Goal: Browse casually

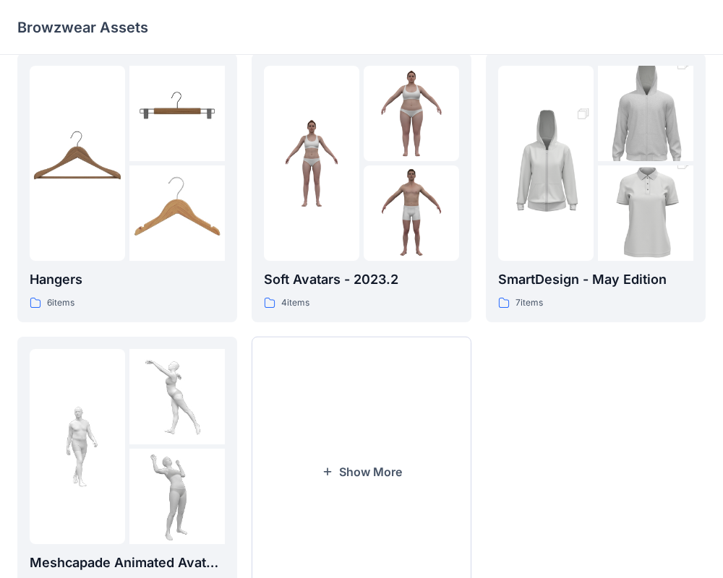
scroll to position [308, 0]
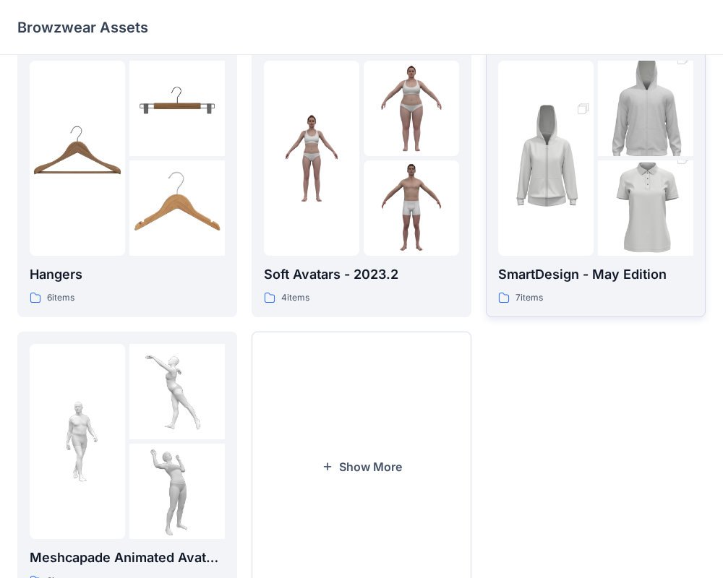
click at [598, 301] on div "7 items" at bounding box center [595, 298] width 195 height 15
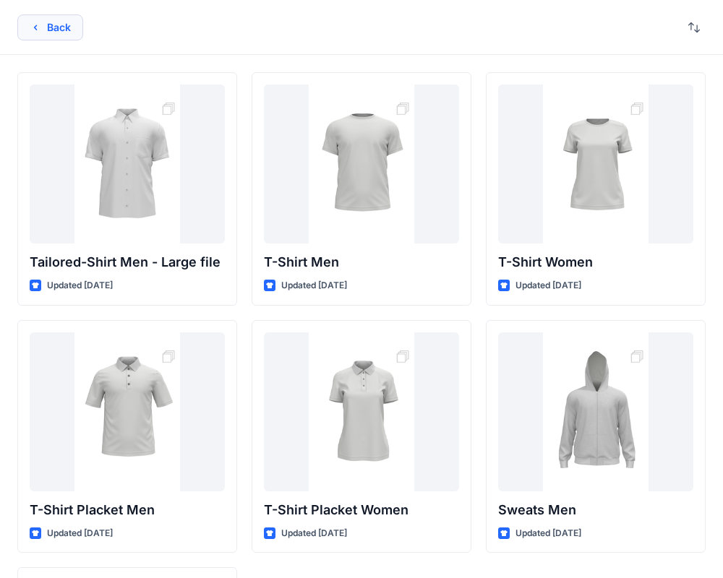
click at [38, 24] on icon "button" at bounding box center [36, 28] width 12 height 12
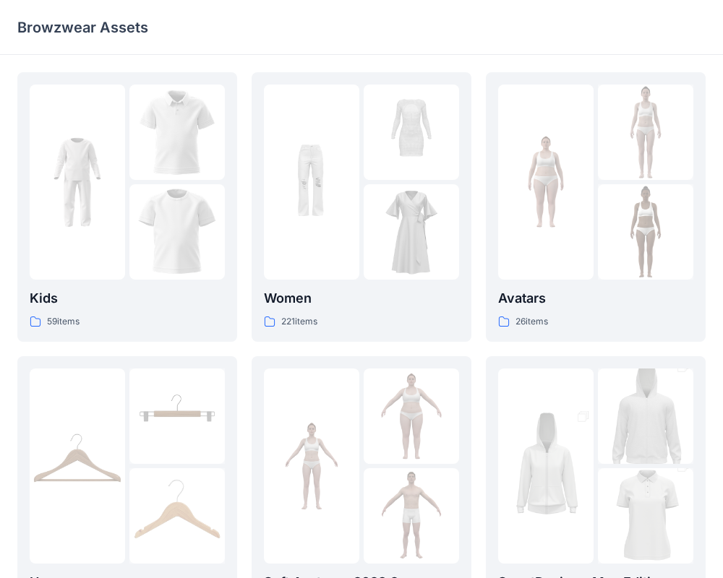
scroll to position [308, 0]
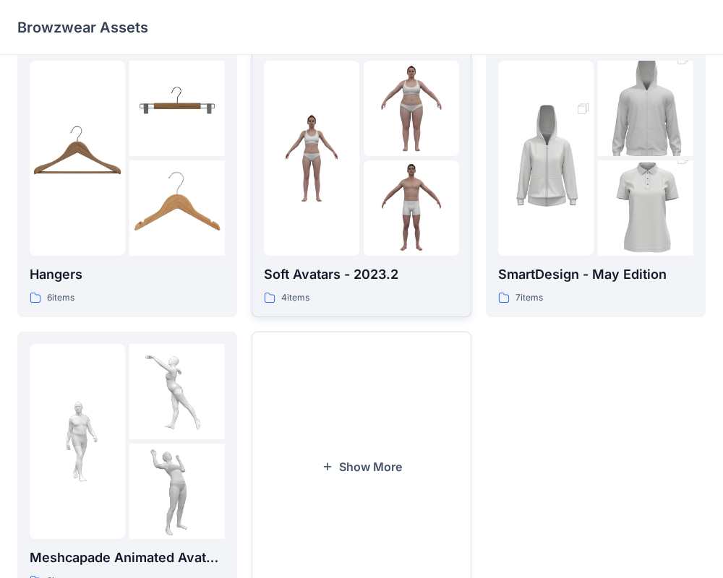
click at [372, 148] on img at bounding box center [411, 108] width 95 height 95
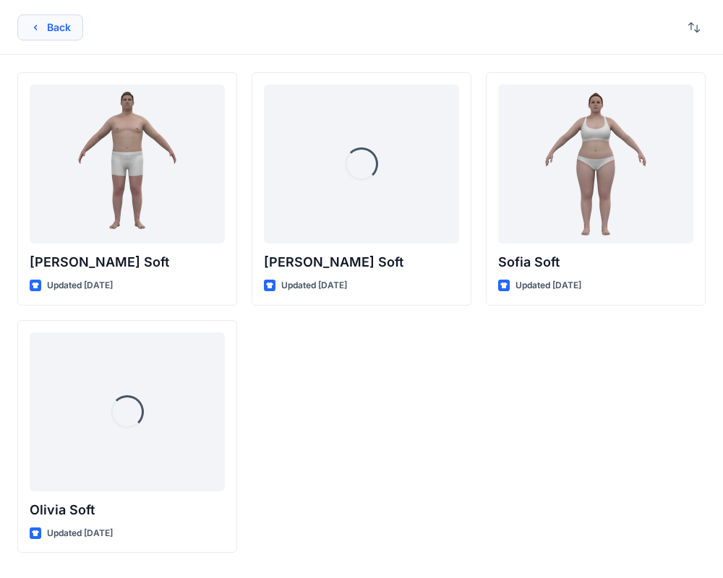
click at [47, 21] on button "Back" at bounding box center [50, 27] width 66 height 26
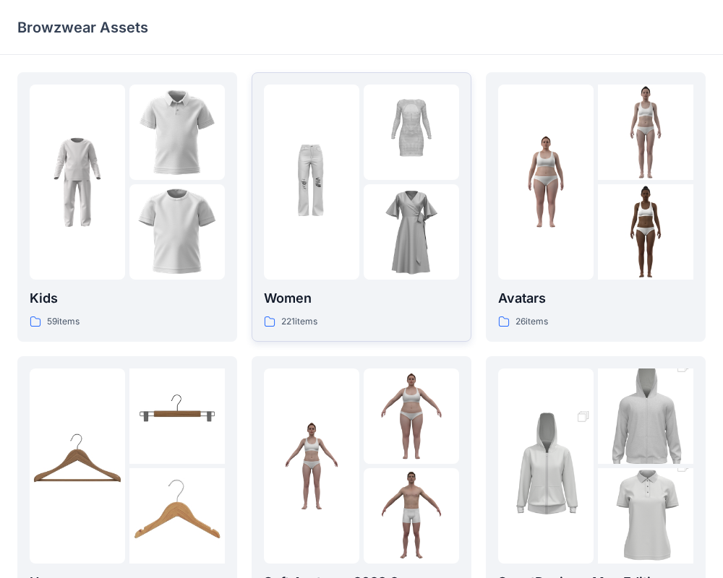
click at [396, 245] on img at bounding box center [411, 231] width 95 height 95
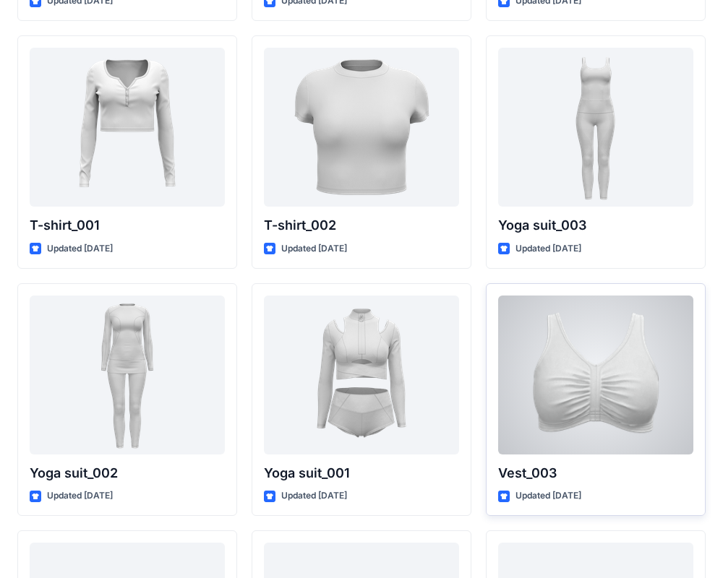
scroll to position [7712, 0]
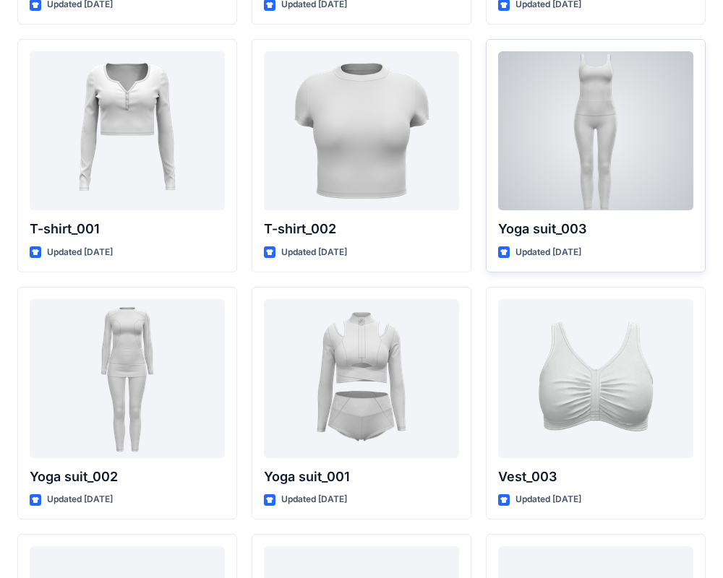
click at [547, 90] on div at bounding box center [595, 130] width 195 height 159
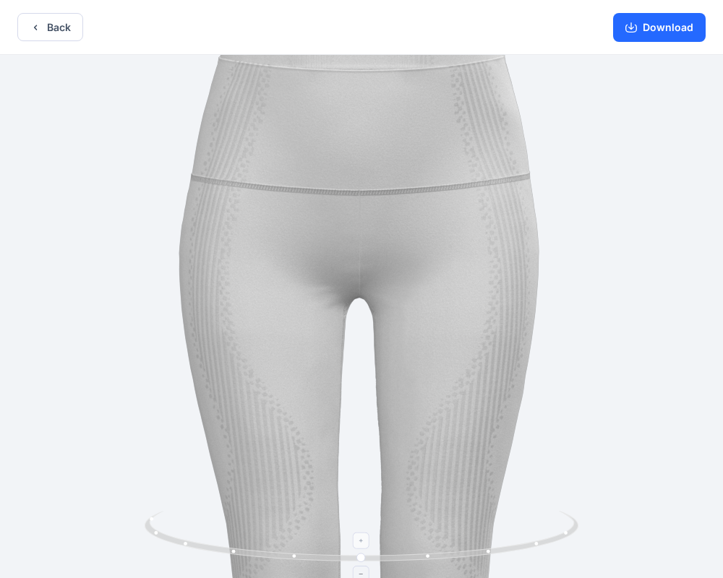
click at [430, 558] on icon at bounding box center [363, 538] width 437 height 54
click at [363, 549] on foreignobject at bounding box center [362, 541] width 17 height 17
click at [362, 540] on foreignobject at bounding box center [362, 541] width 17 height 17
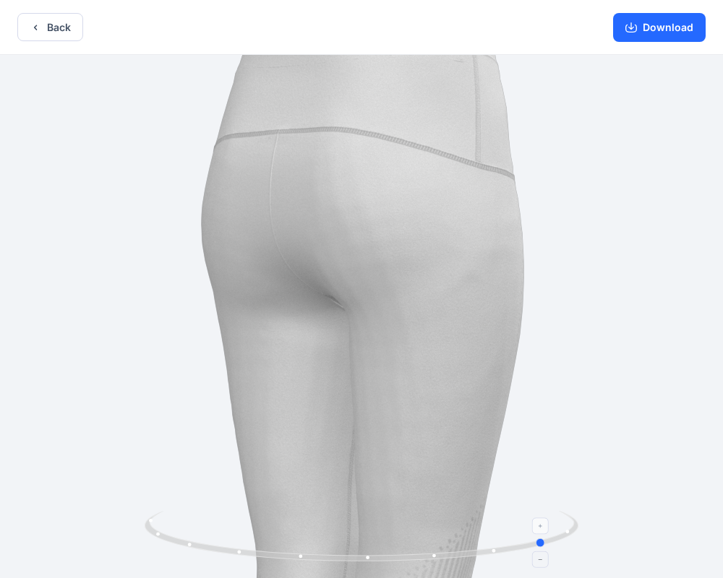
drag, startPoint x: 363, startPoint y: 558, endPoint x: 547, endPoint y: 526, distance: 187.1
click at [550, 529] on icon at bounding box center [363, 538] width 437 height 54
click at [432, 291] on img at bounding box center [361, 318] width 1466 height 1466
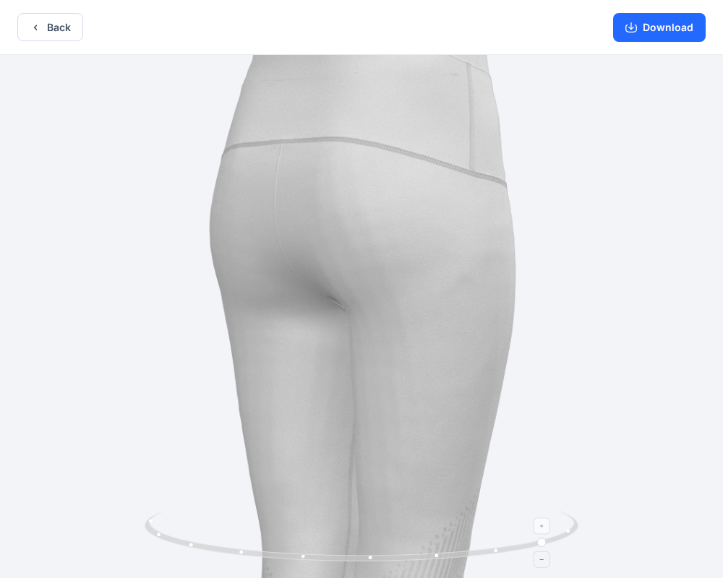
click at [544, 563] on icon at bounding box center [543, 559] width 9 height 9
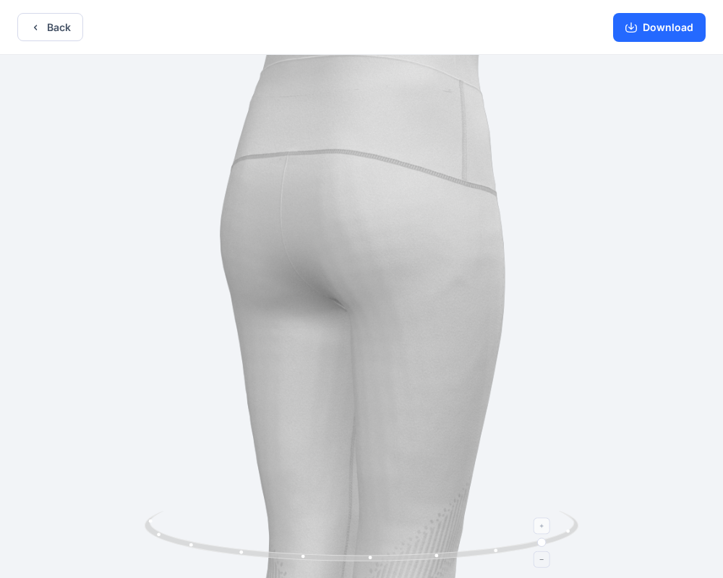
click at [544, 563] on icon at bounding box center [543, 559] width 9 height 9
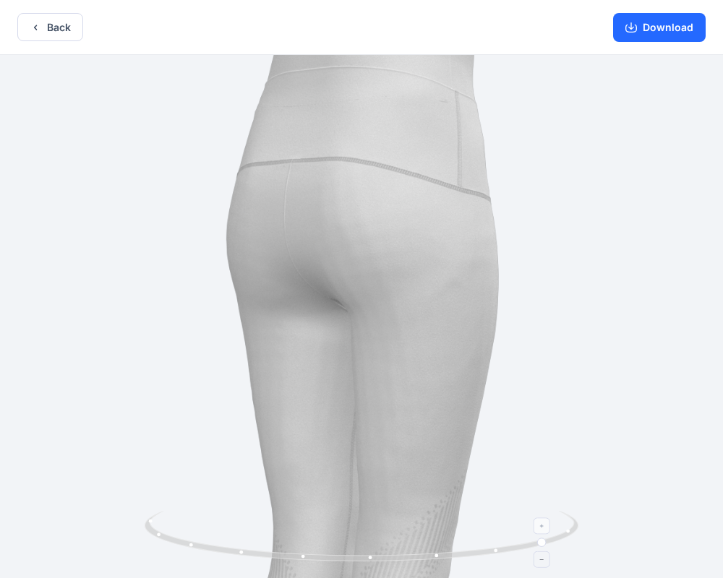
click at [544, 563] on icon at bounding box center [543, 559] width 9 height 9
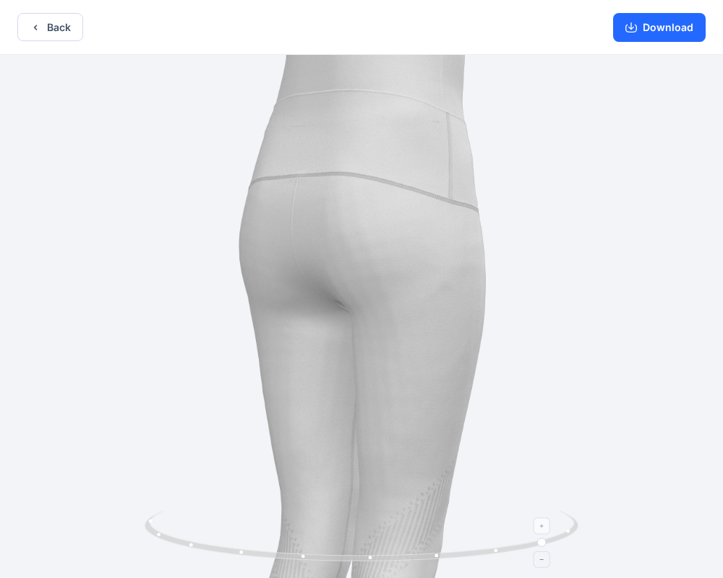
click at [544, 563] on icon at bounding box center [543, 559] width 9 height 9
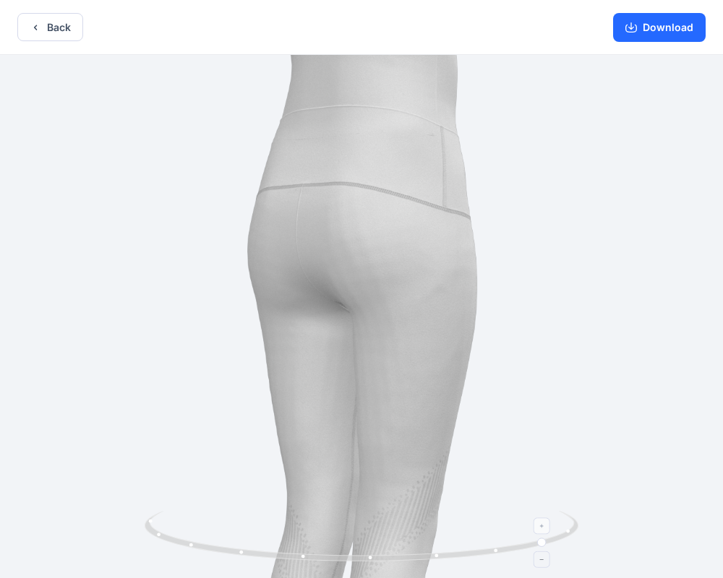
click at [544, 563] on icon at bounding box center [543, 559] width 9 height 9
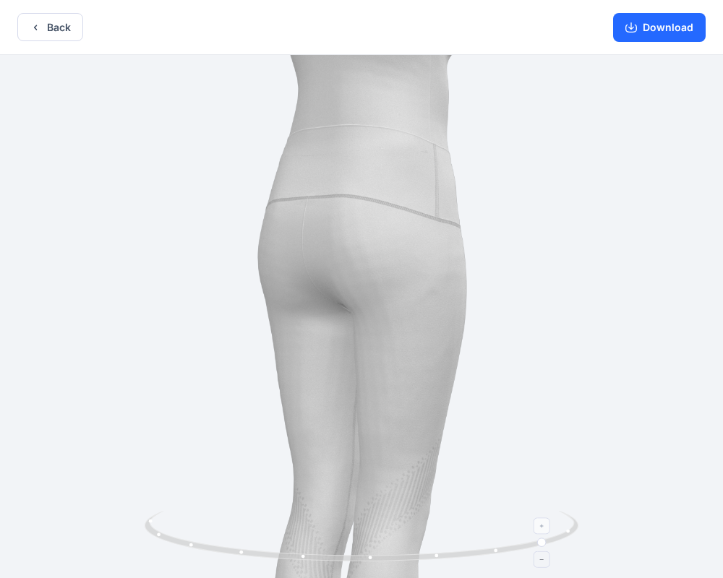
click at [544, 563] on icon at bounding box center [543, 559] width 9 height 9
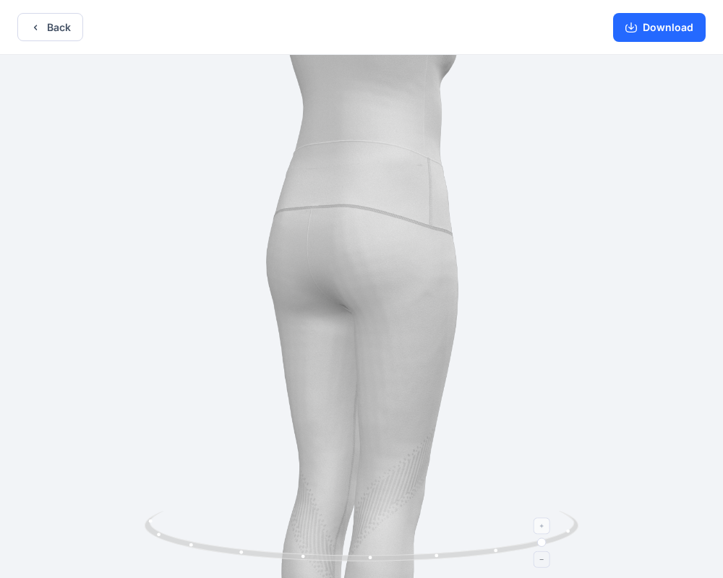
click at [544, 563] on icon at bounding box center [543, 559] width 9 height 9
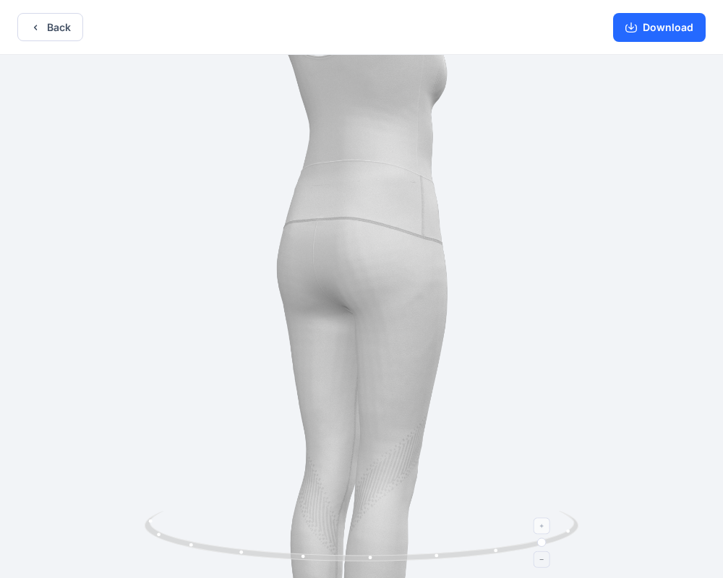
click at [544, 563] on icon at bounding box center [543, 559] width 9 height 9
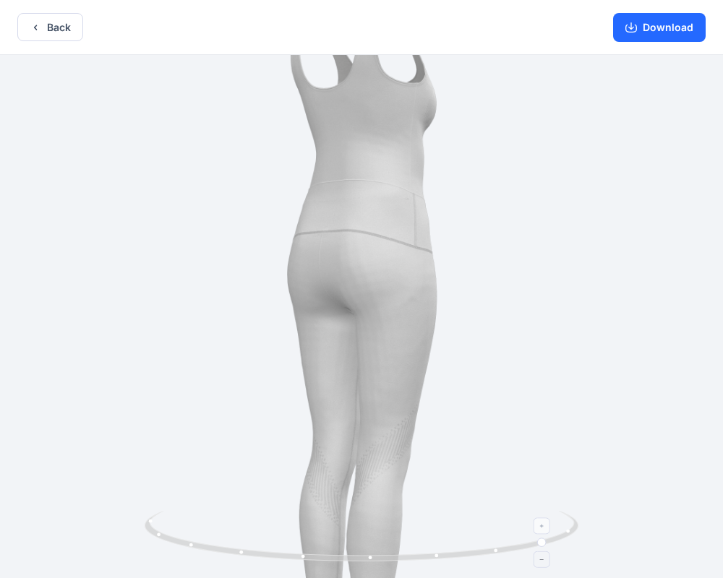
click at [544, 563] on icon at bounding box center [543, 559] width 9 height 9
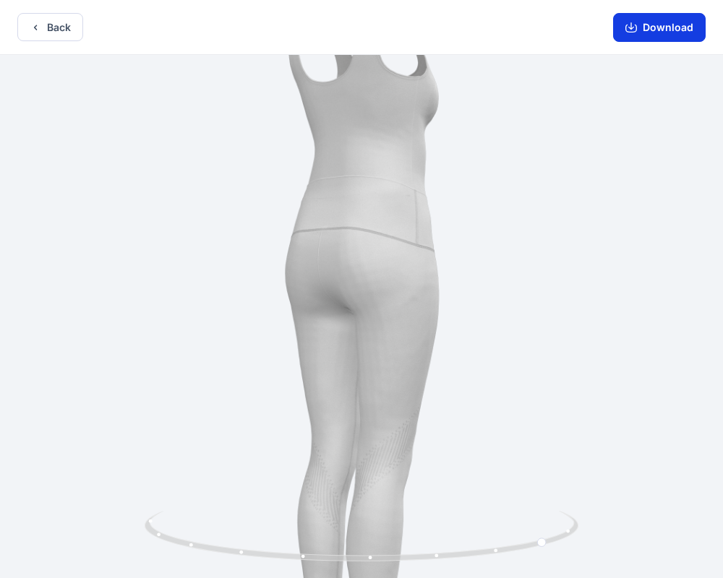
click at [657, 20] on button "Download" at bounding box center [659, 27] width 93 height 29
click at [665, 36] on button "Download" at bounding box center [659, 27] width 93 height 29
click at [664, 31] on button "Download" at bounding box center [659, 27] width 93 height 29
